Goal: Navigation & Orientation: Find specific page/section

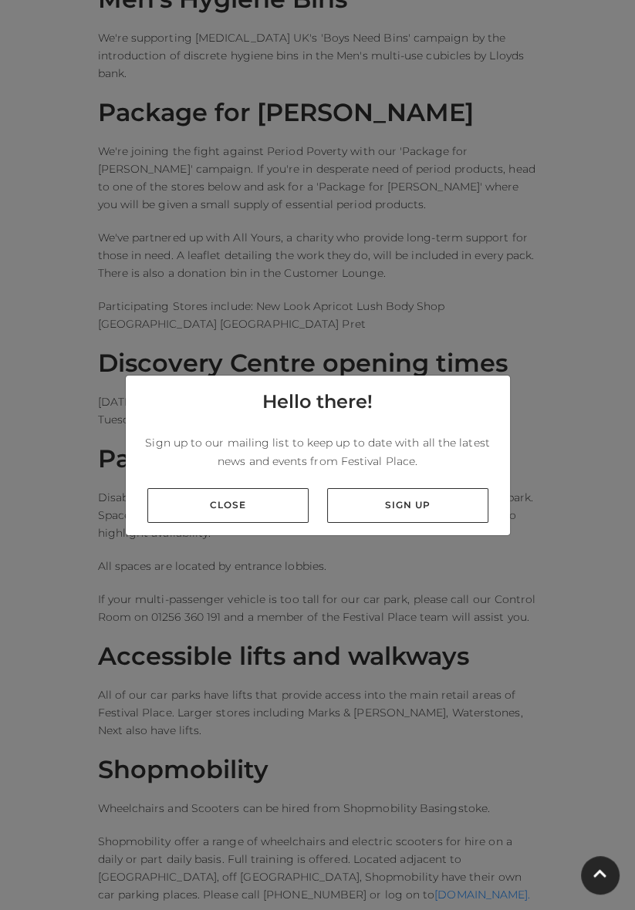
scroll to position [1156, 0]
click at [208, 523] on link "Close" at bounding box center [227, 505] width 161 height 35
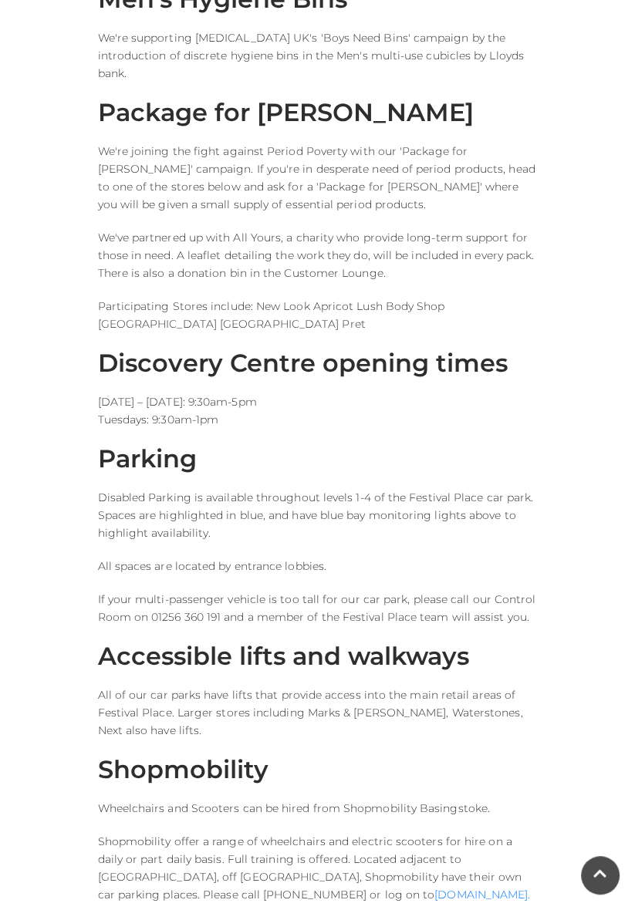
click at [56, 577] on div "Festival Place welcomes all visitors, with easy access around the centre and cl…" at bounding box center [317, 664] width 555 height 2745
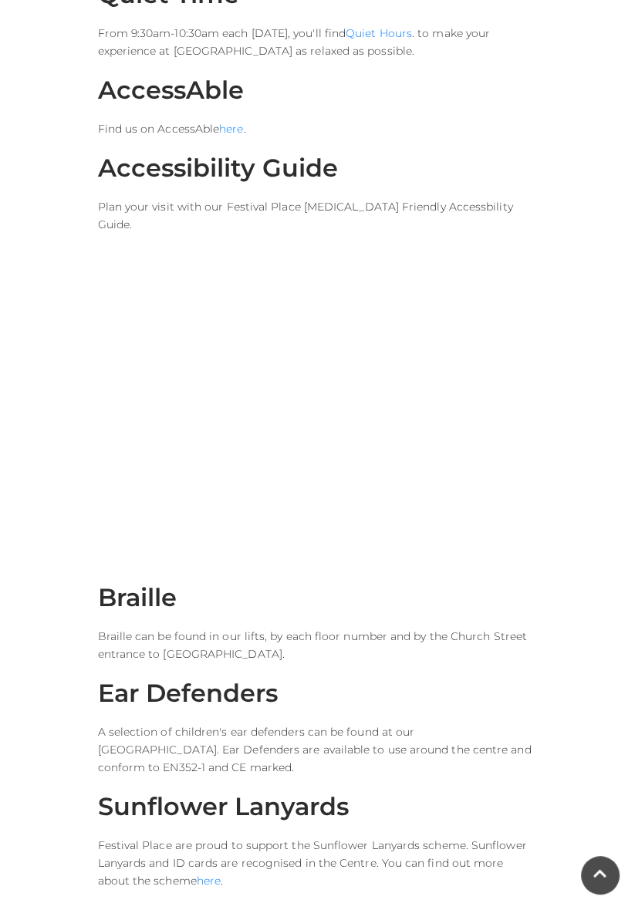
scroll to position [2284, 0]
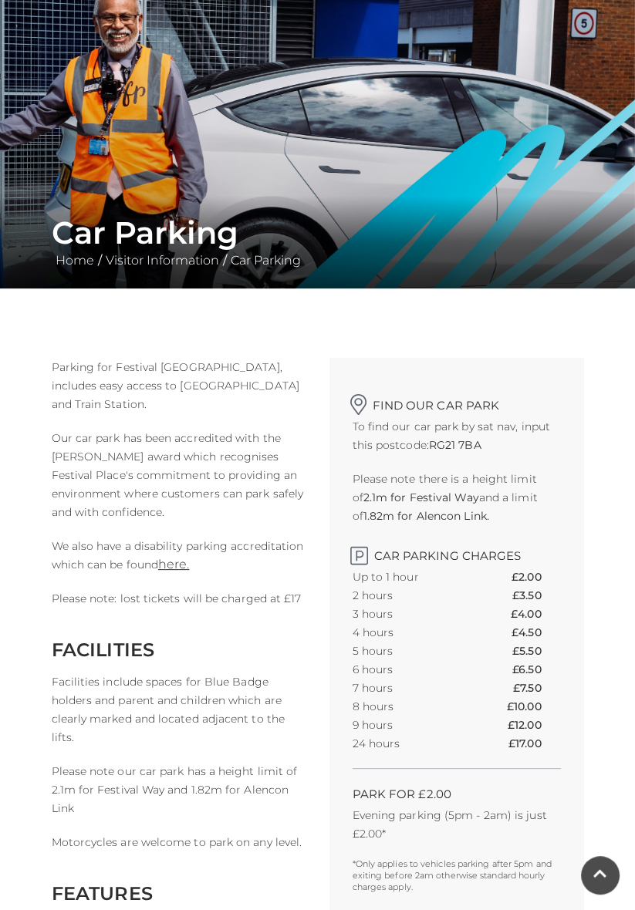
scroll to position [110, 0]
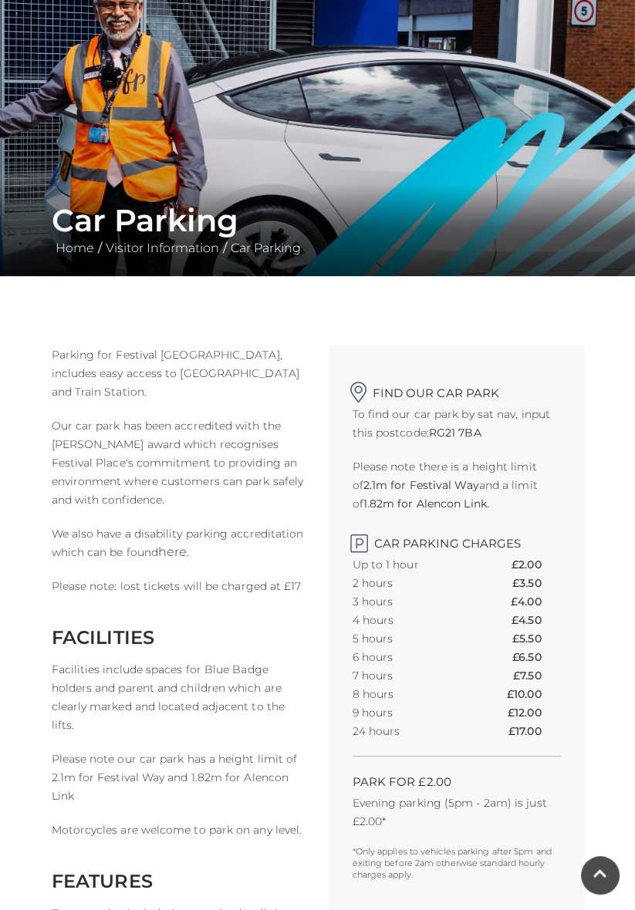
click at [178, 555] on link "here." at bounding box center [173, 552] width 31 height 15
click at [179, 558] on link "here." at bounding box center [173, 552] width 31 height 15
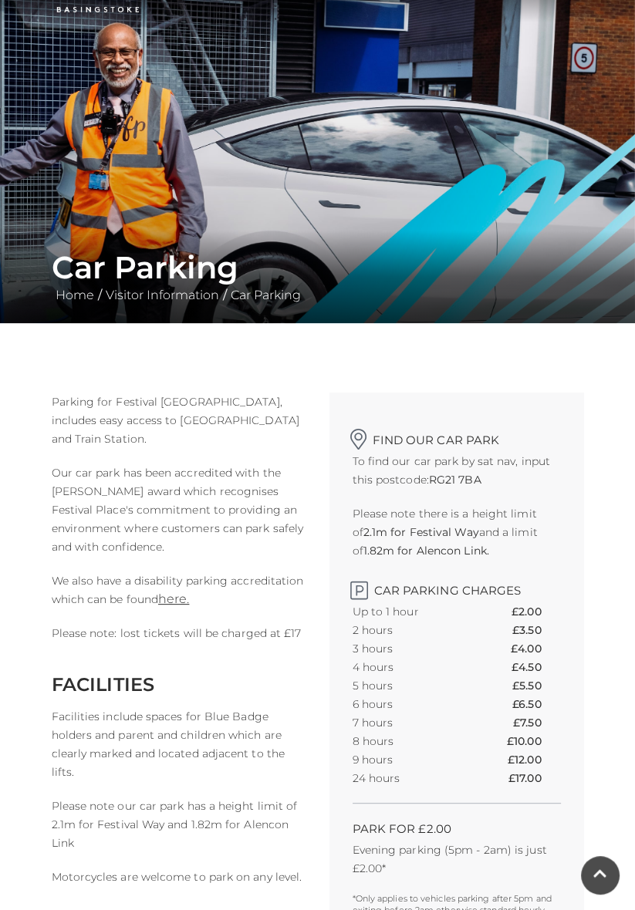
scroll to position [0, 0]
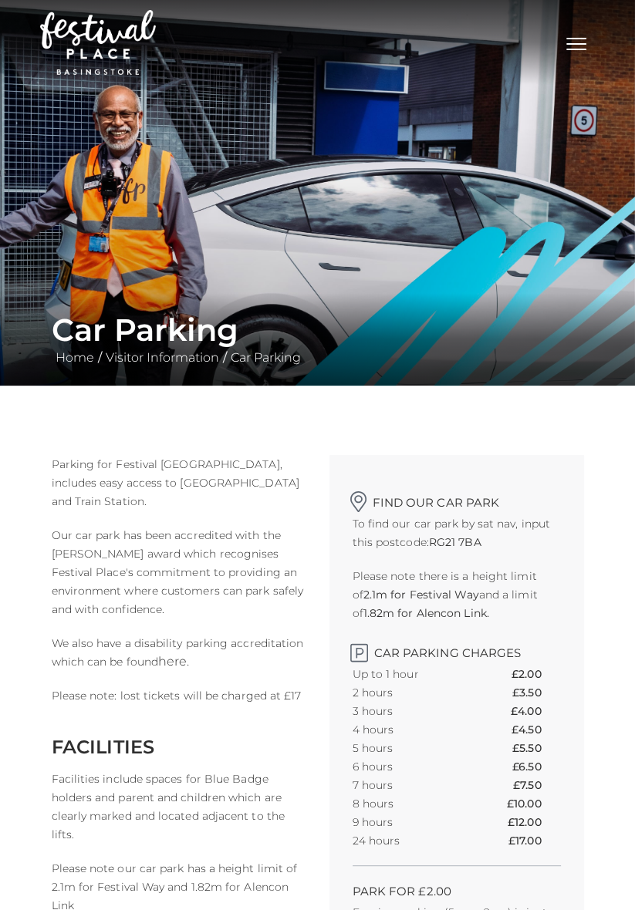
click at [175, 661] on link "here." at bounding box center [173, 661] width 31 height 15
click at [176, 667] on link "here." at bounding box center [173, 661] width 31 height 15
